Goal: Task Accomplishment & Management: Use online tool/utility

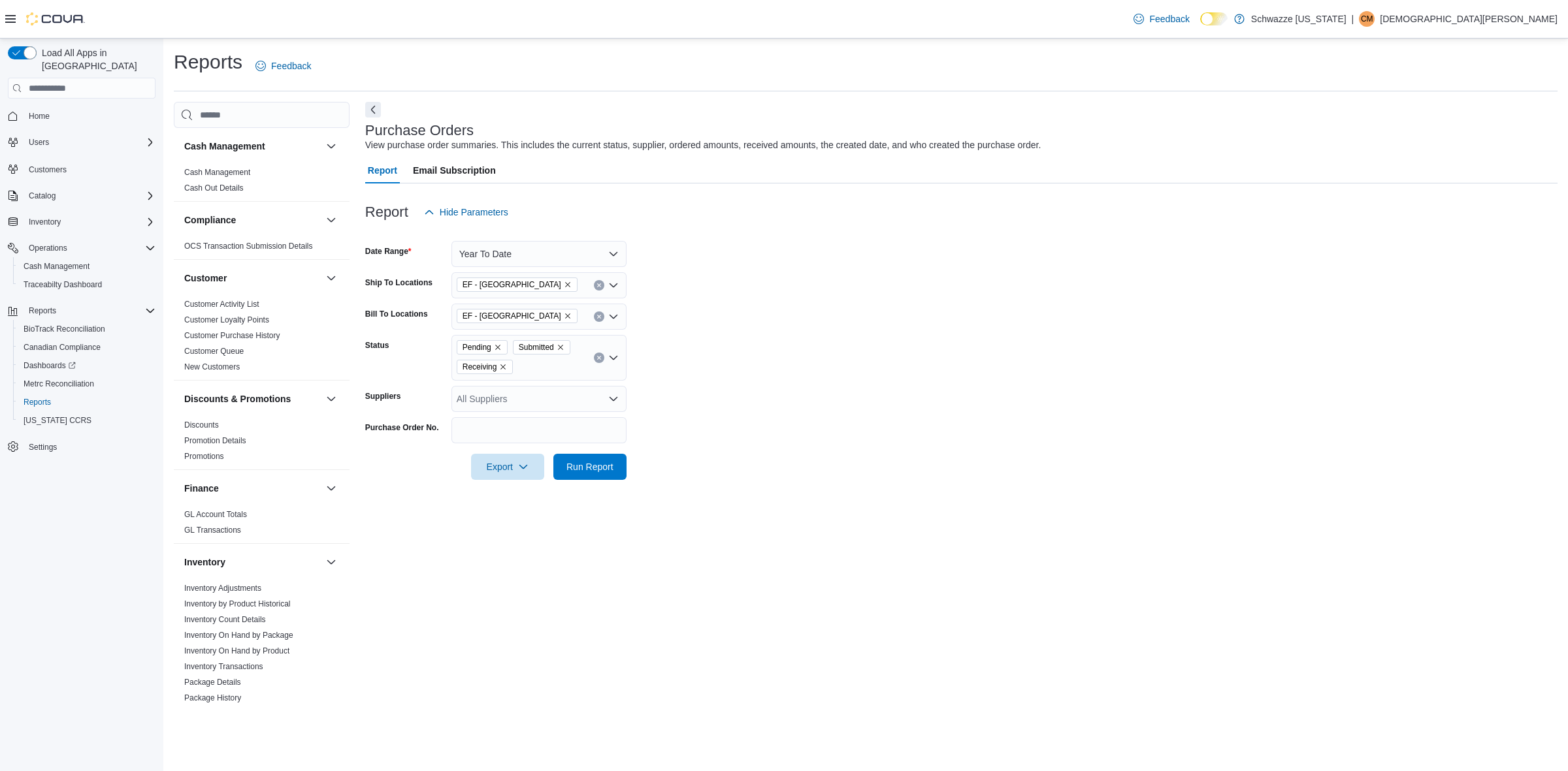
scroll to position [163, 0]
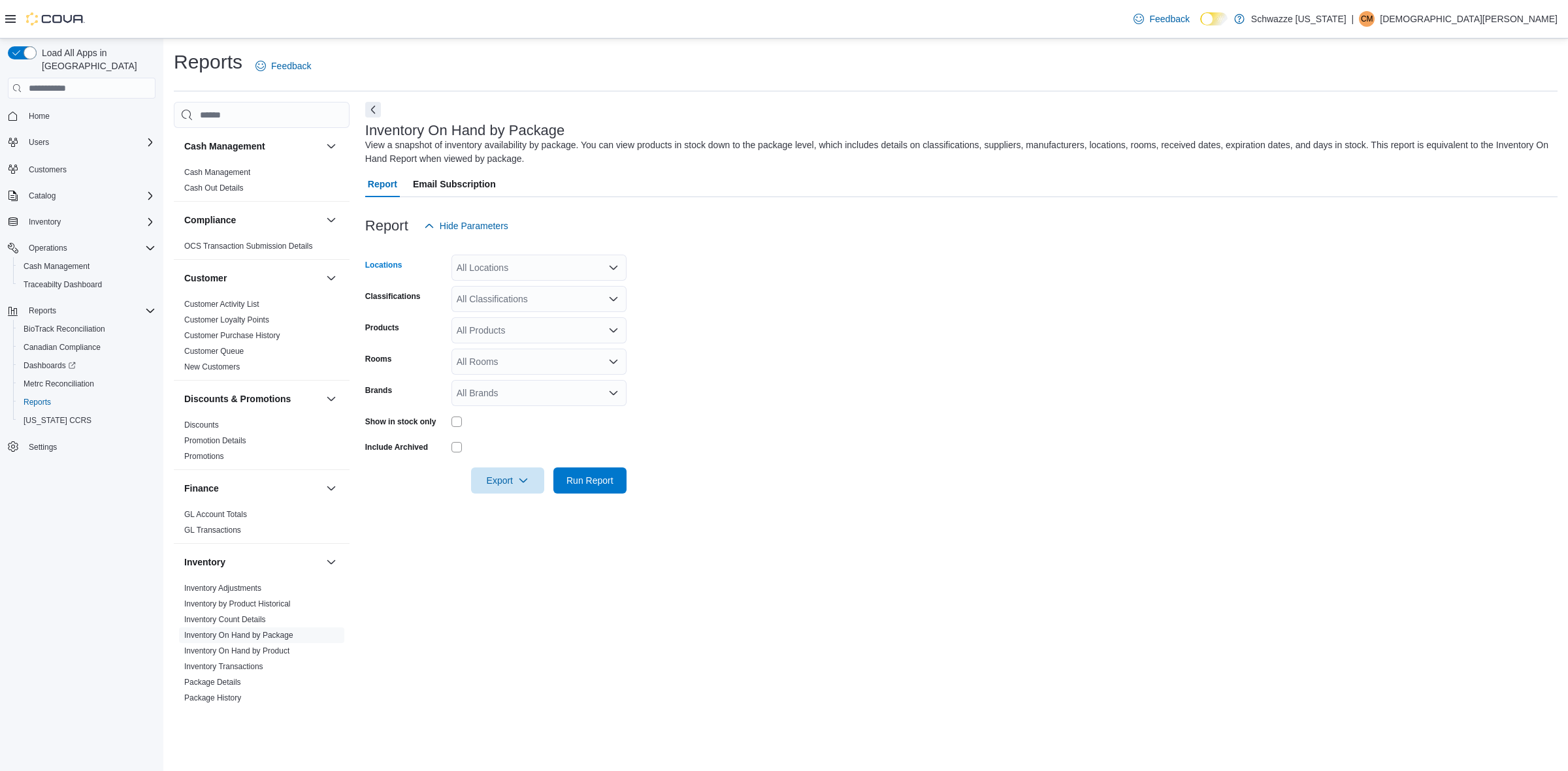
click at [490, 275] on div "All Locations" at bounding box center [538, 267] width 175 height 26
click at [501, 364] on span "EF - [GEOGRAPHIC_DATA]" at bounding box center [543, 366] width 115 height 13
drag, startPoint x: 889, startPoint y: 390, endPoint x: 627, endPoint y: 350, distance: 265.0
click at [886, 390] on form "Locations EF - South Boulder Classifications All Classifications Products All P…" at bounding box center [962, 366] width 1193 height 254
click at [601, 471] on span "Run Report" at bounding box center [590, 479] width 57 height 26
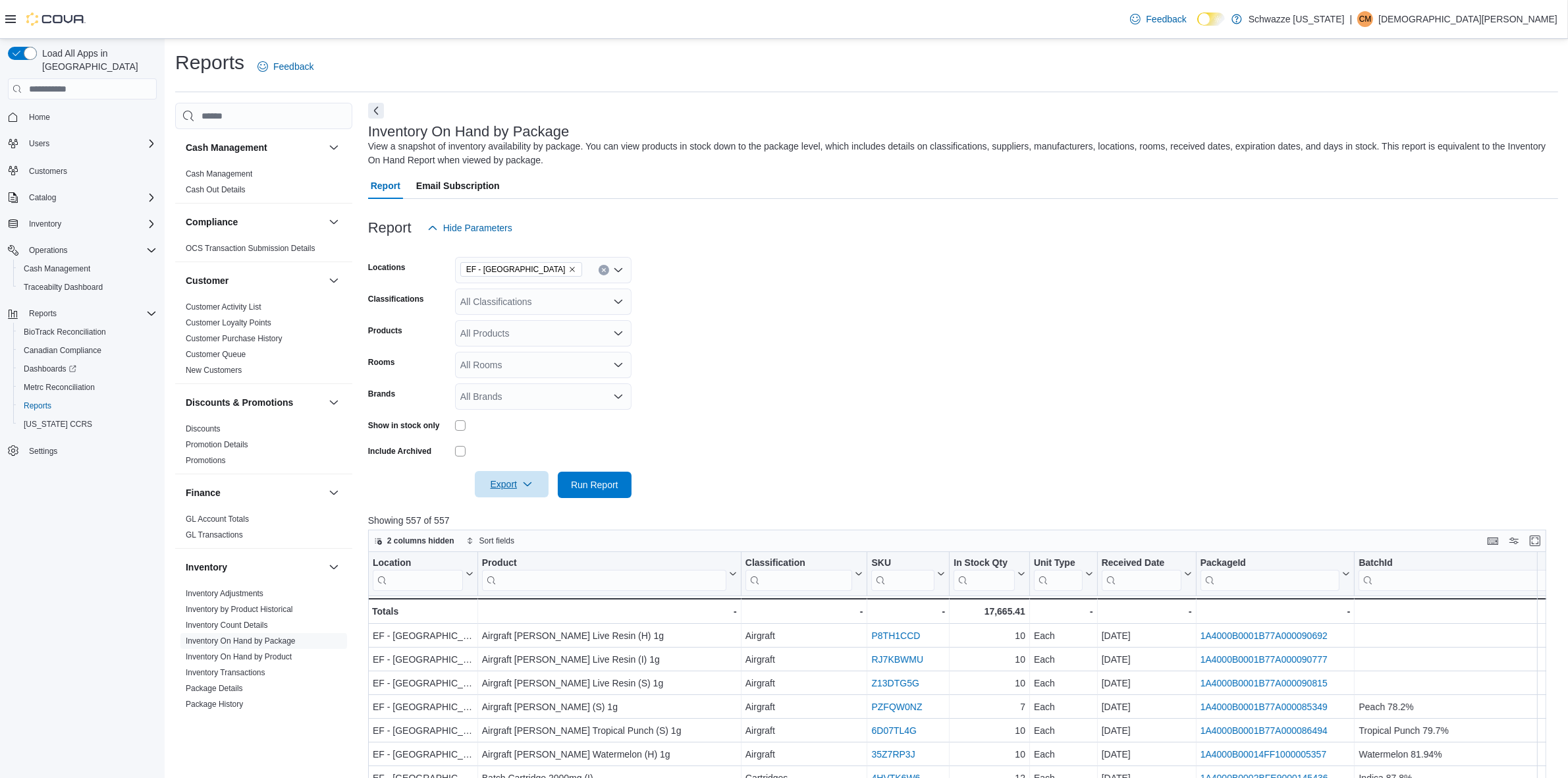
click at [537, 473] on span "Export" at bounding box center [512, 484] width 58 height 27
click at [531, 513] on span "Export to Excel" at bounding box center [512, 510] width 59 height 11
click at [568, 294] on div "All Classifications" at bounding box center [543, 301] width 177 height 27
click at [512, 392] on span "Concentrates" at bounding box center [511, 396] width 55 height 13
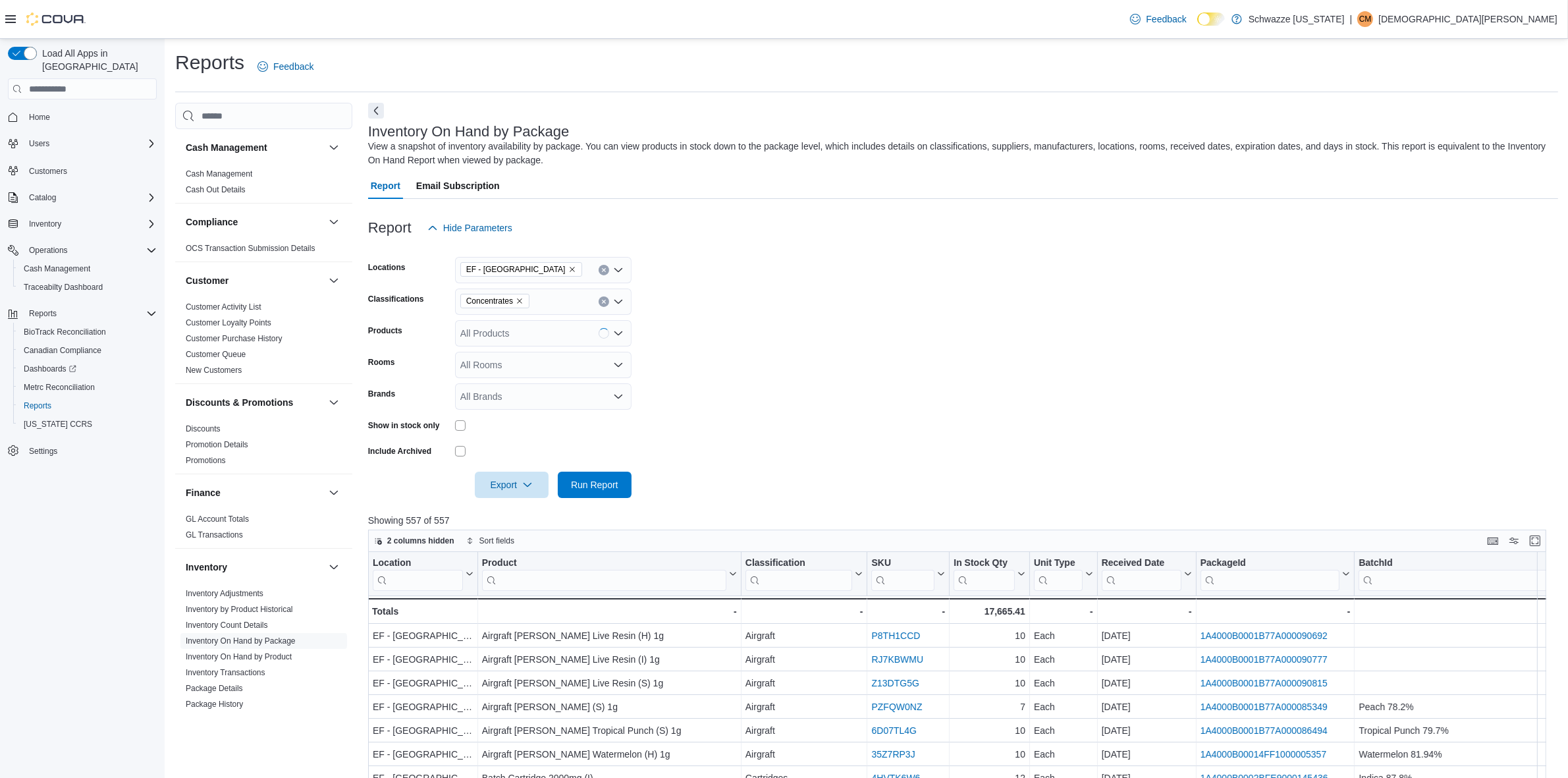
click at [851, 394] on form "Locations EF - South Boulder Classifications Concentrates Products All Products…" at bounding box center [963, 369] width 1190 height 257
click at [597, 490] on span "Run Report" at bounding box center [594, 484] width 48 height 13
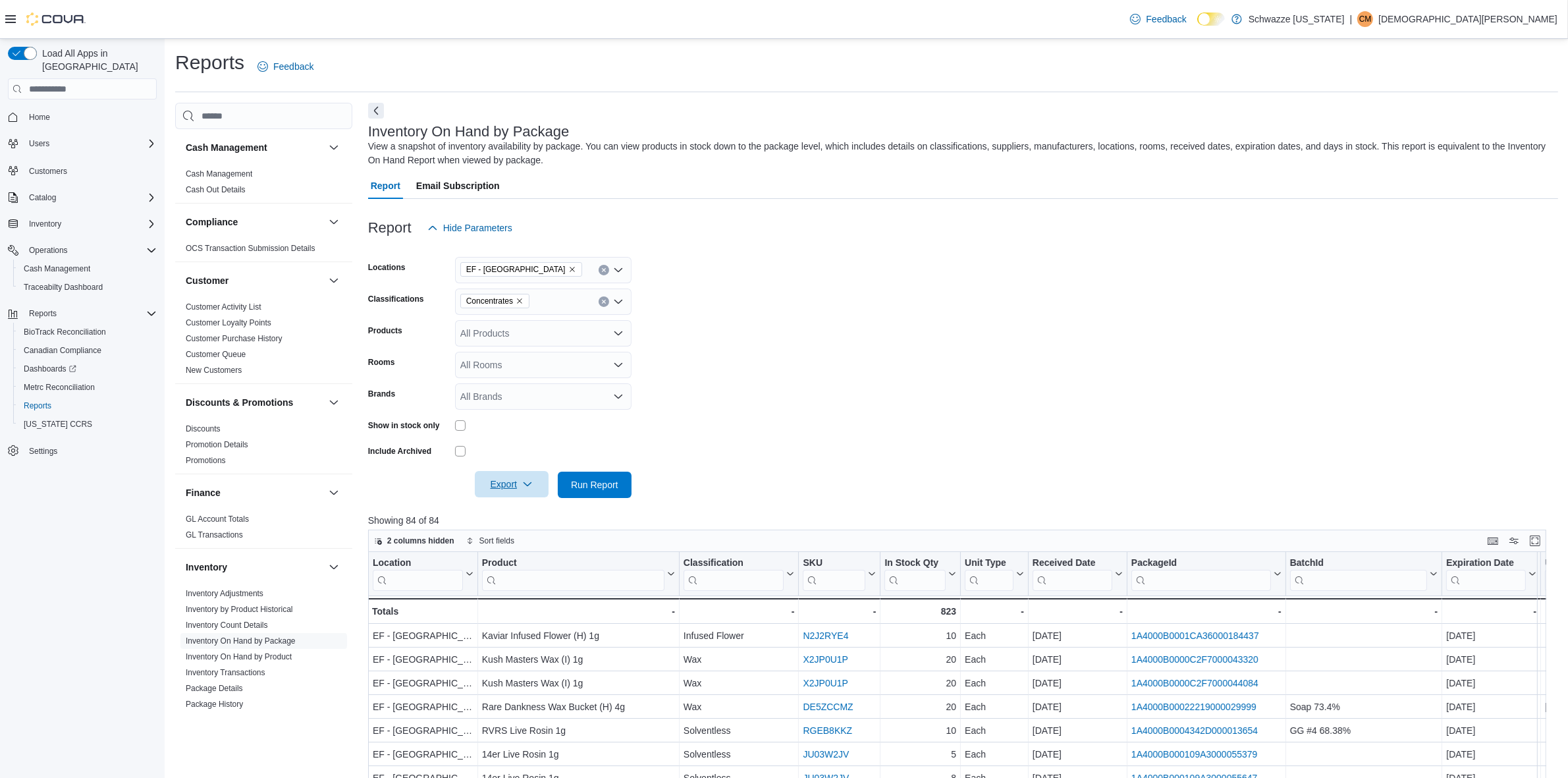
click at [527, 482] on icon "button" at bounding box center [527, 484] width 11 height 11
click at [519, 508] on span "Export to Excel" at bounding box center [512, 510] width 59 height 11
click at [868, 404] on form "Locations EF - South Boulder Classifications Concentrates Products All Products…" at bounding box center [963, 369] width 1190 height 257
click at [930, 404] on form "Locations EF - South Boulder Classifications Concentrates Products All Products…" at bounding box center [963, 369] width 1190 height 257
